Goal: Obtain resource: Obtain resource

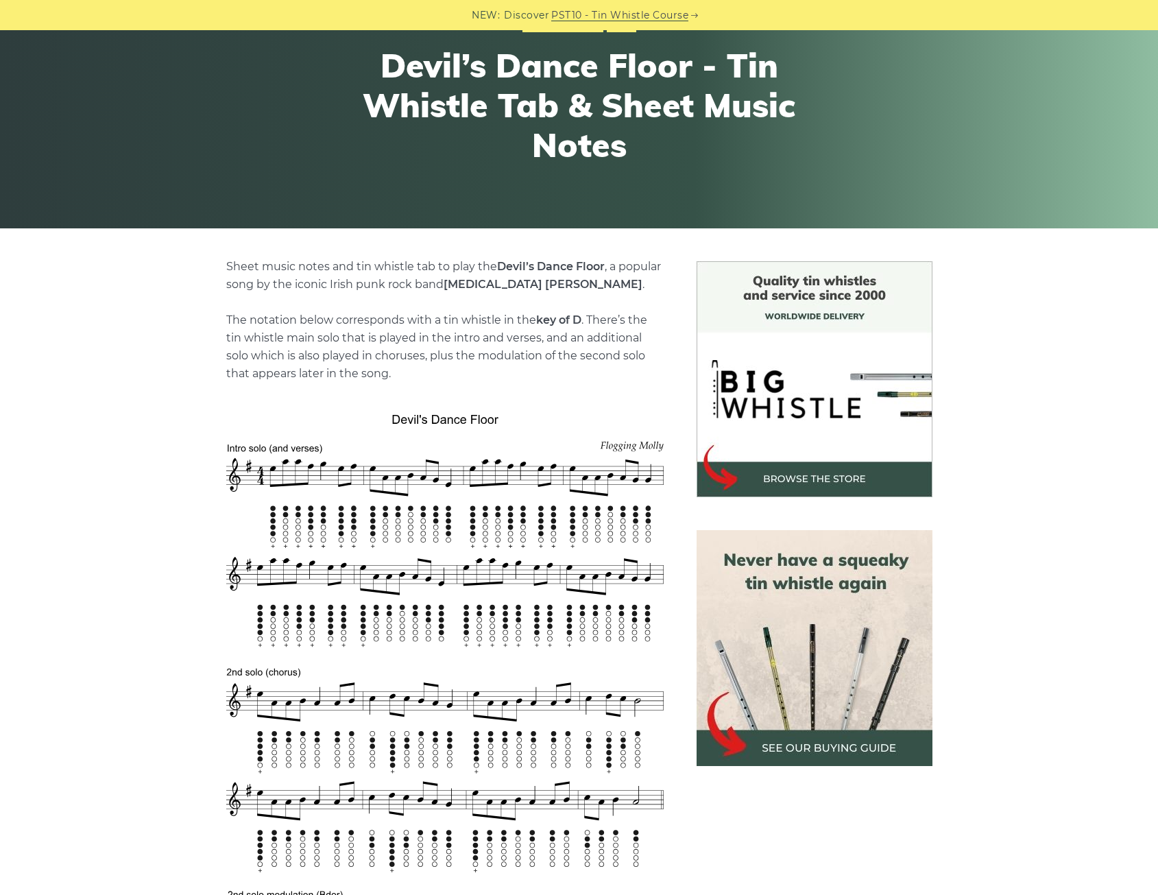
scroll to position [137, 0]
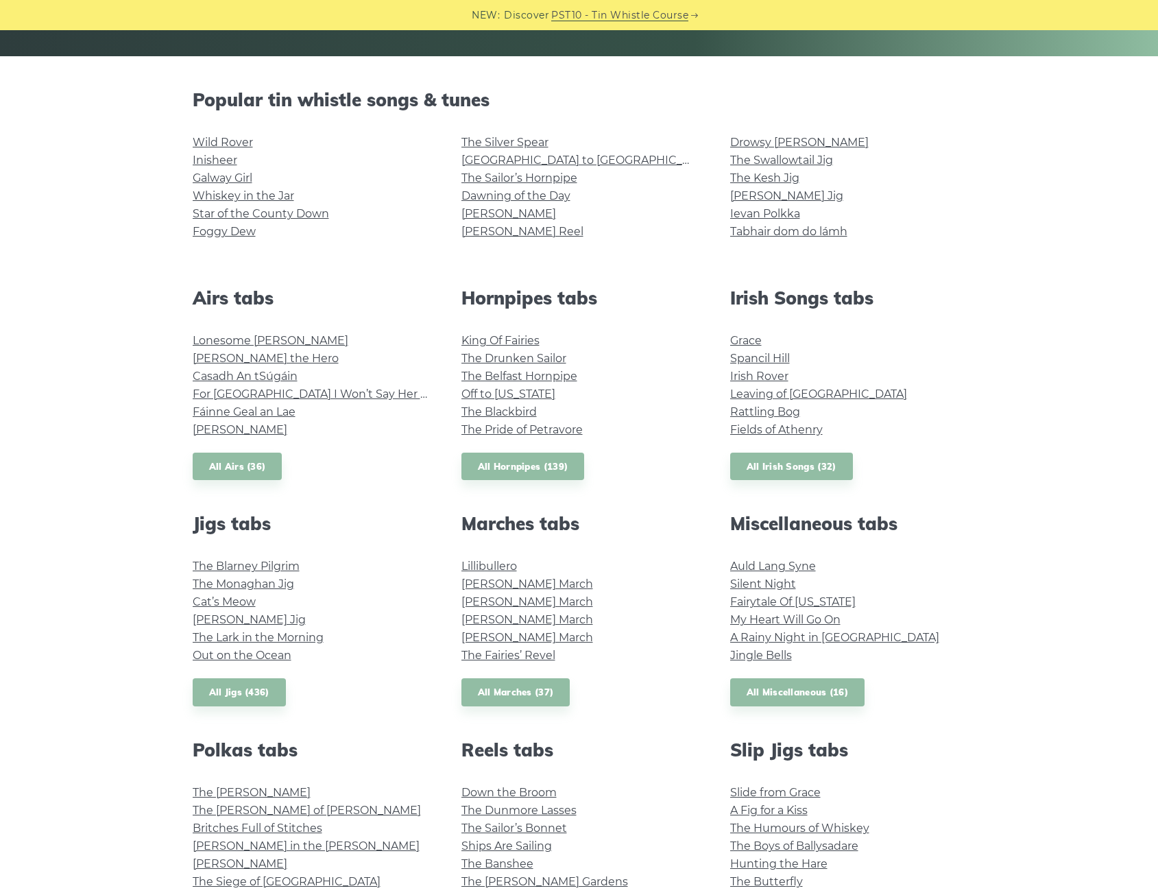
scroll to position [274, 0]
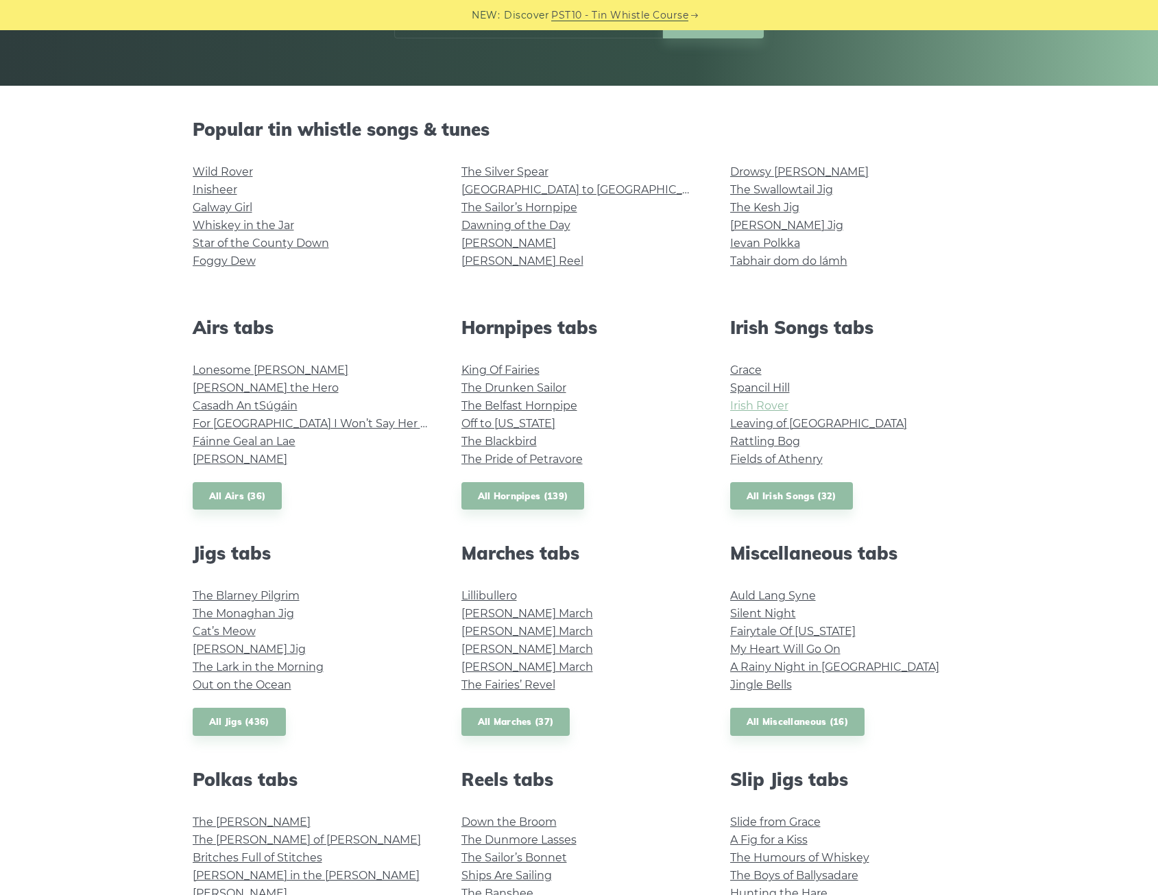
click at [776, 403] on link "Irish Rover" at bounding box center [759, 405] width 58 height 13
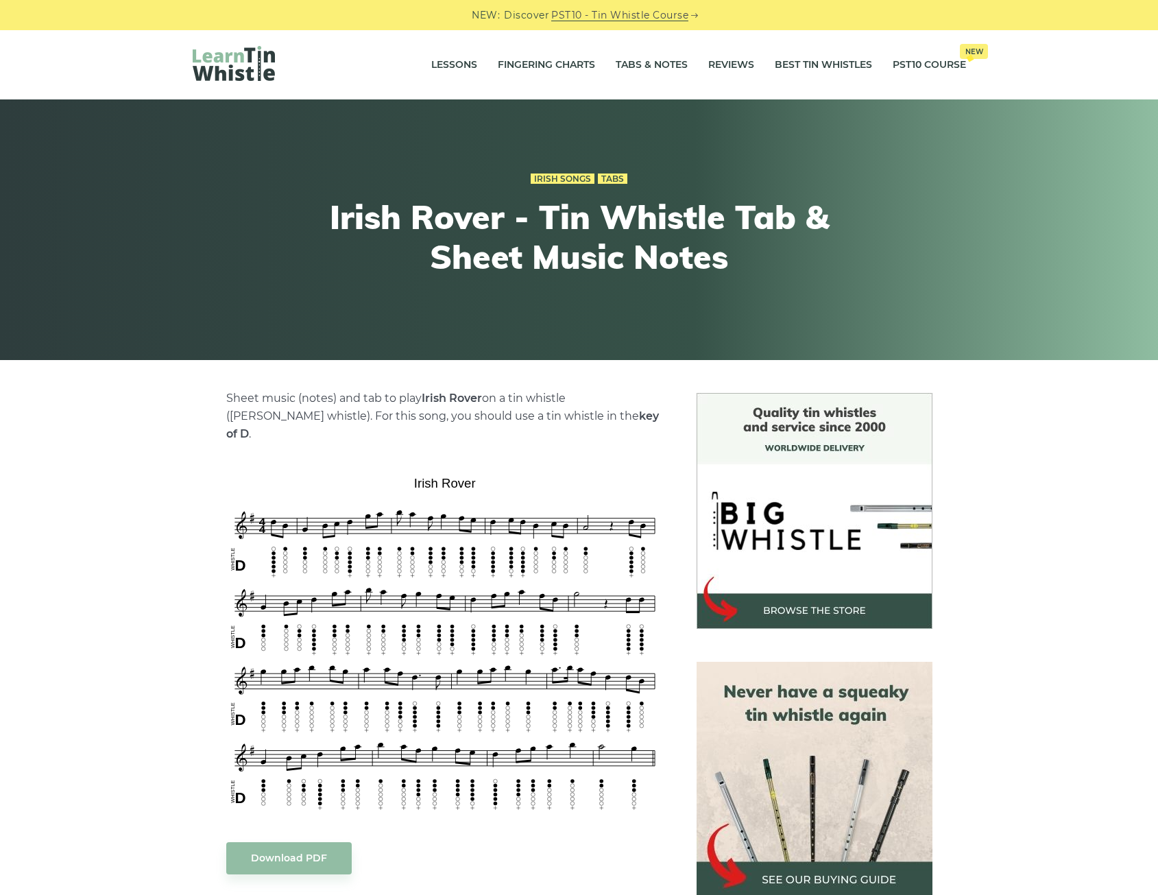
scroll to position [69, 0]
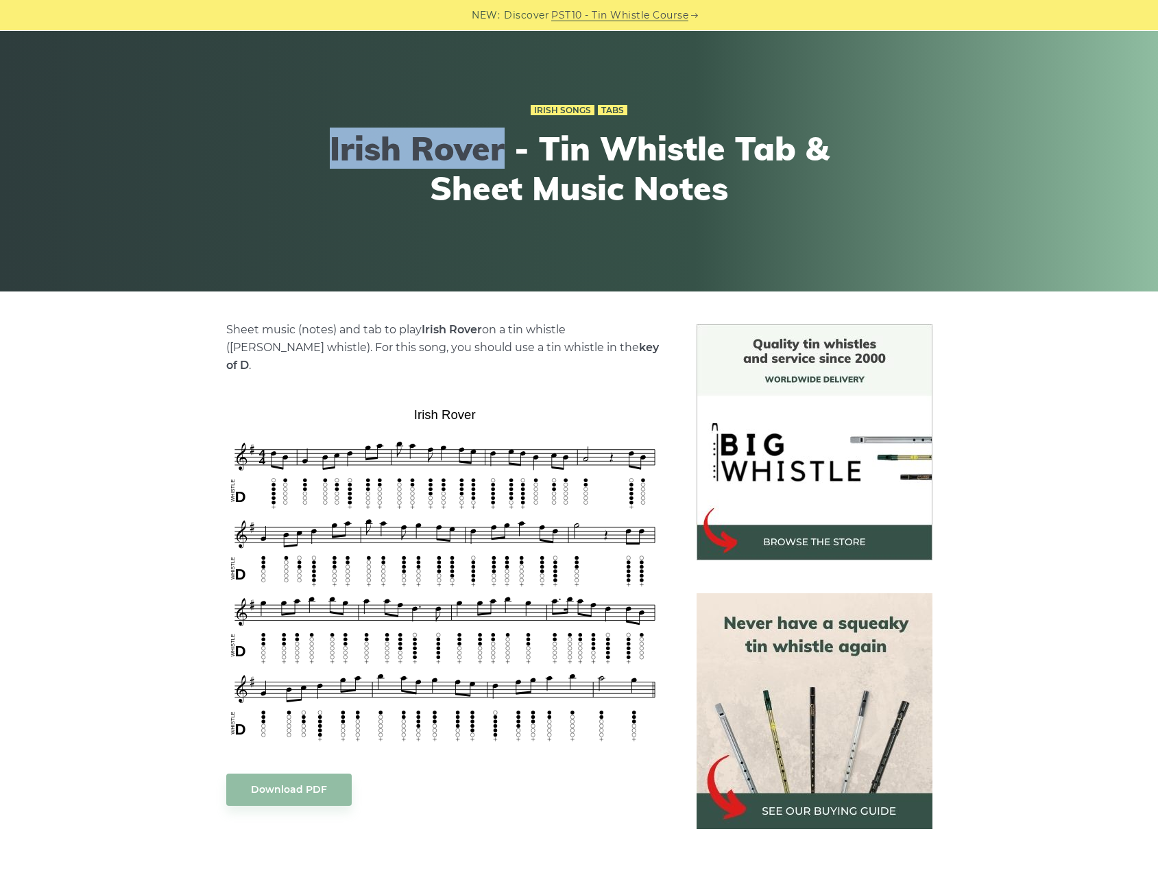
drag, startPoint x: 510, startPoint y: 156, endPoint x: 333, endPoint y: 151, distance: 176.3
click at [333, 151] on h1 "Irish Rover - Tin Whistle Tab & Sheet Music Notes" at bounding box center [579, 168] width 505 height 79
copy h1 "Irish Rover"
